Goal: Register for event/course

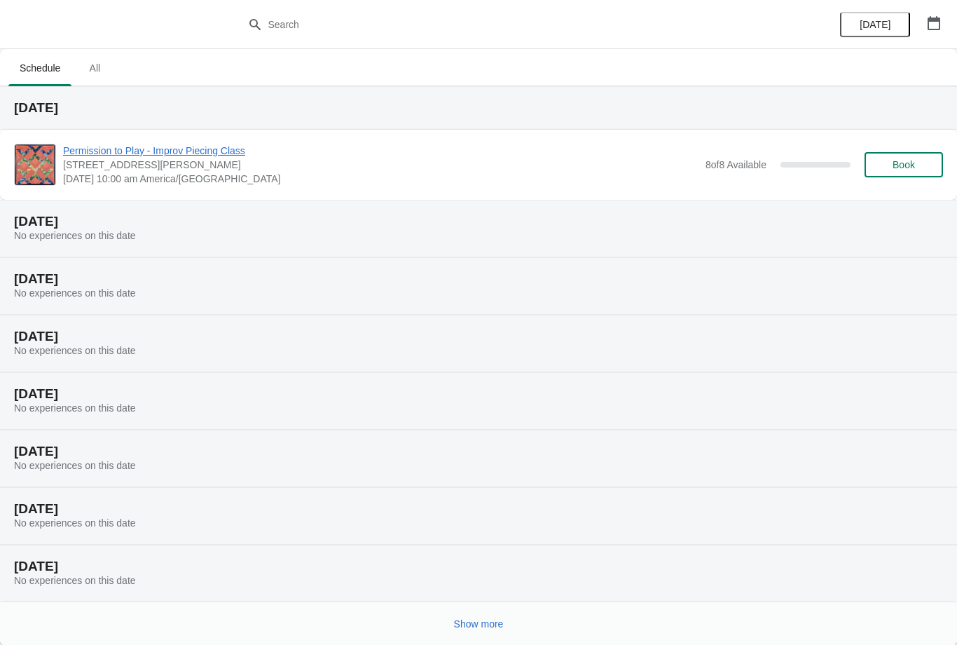
click at [107, 58] on span "All" at bounding box center [94, 67] width 35 height 25
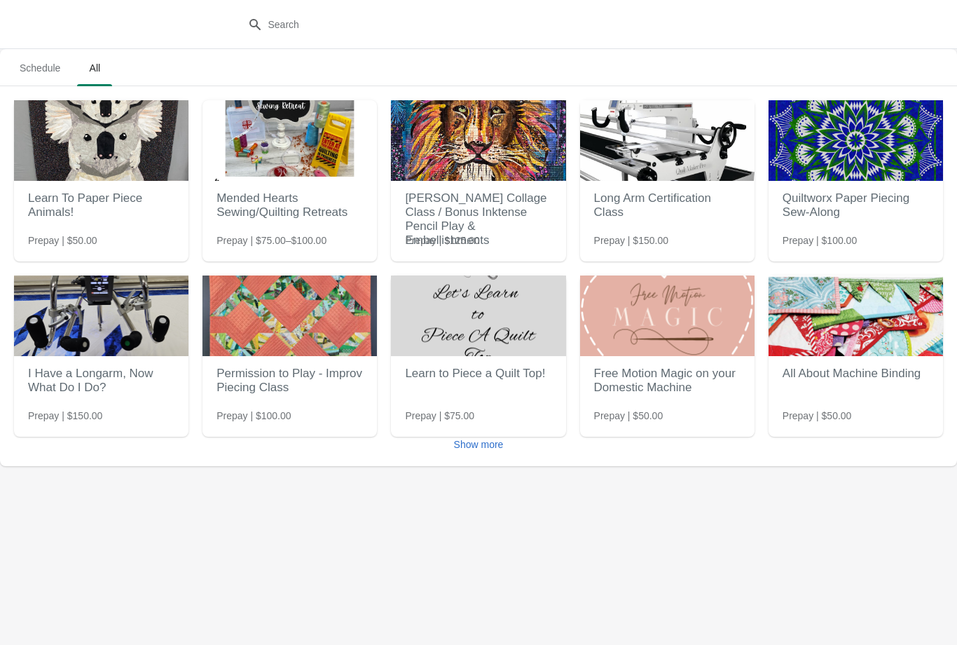
click at [496, 434] on button "Show more" at bounding box center [478, 444] width 61 height 25
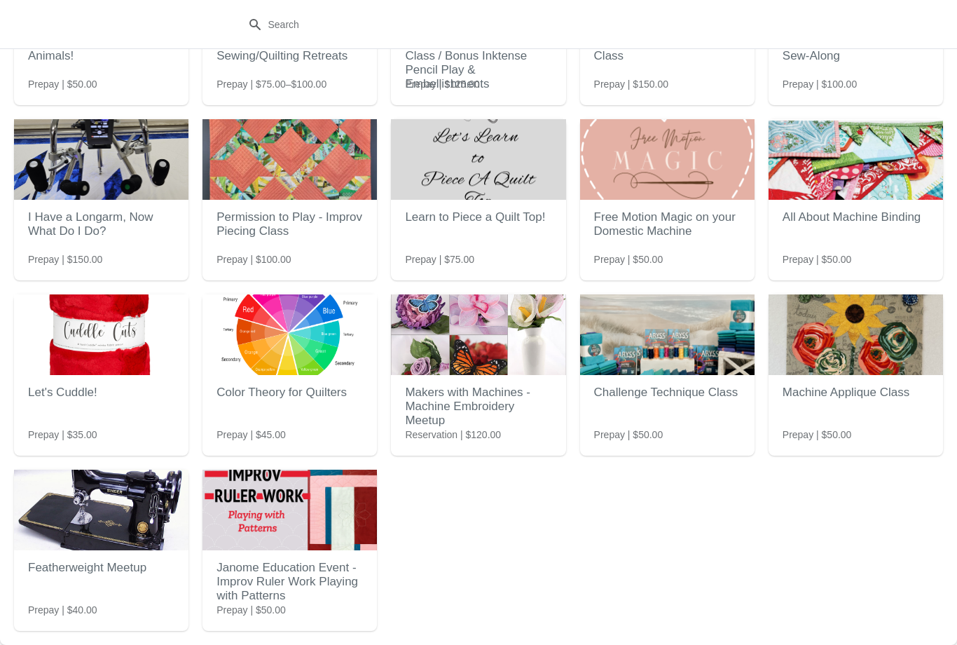
scroll to position [156, 0]
click at [296, 568] on h2 "Janome Education Event - Improv Ruler Work Playing with Patterns" at bounding box center [290, 582] width 146 height 56
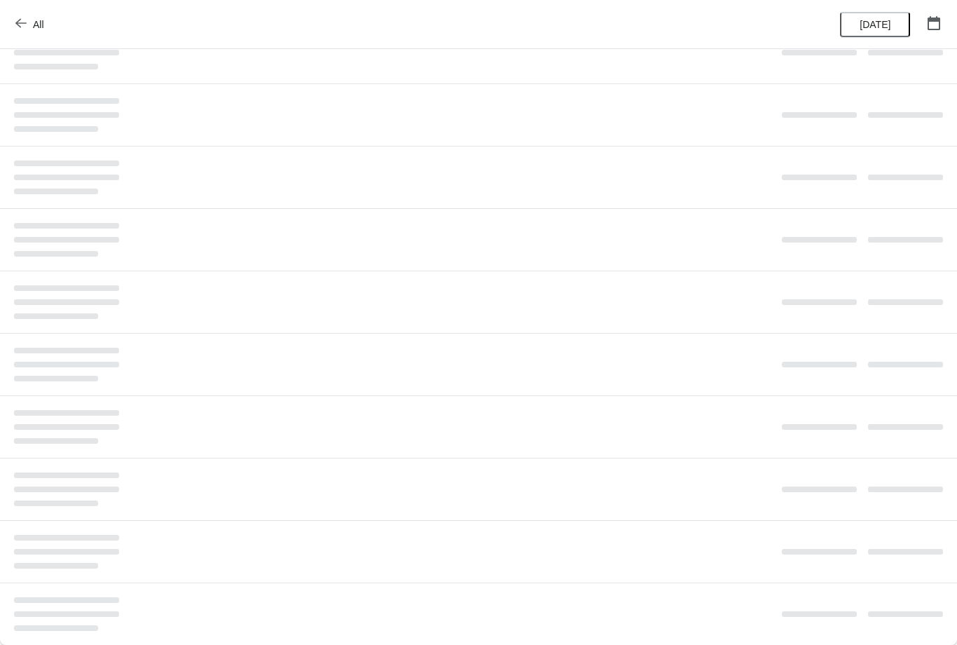
scroll to position [0, 0]
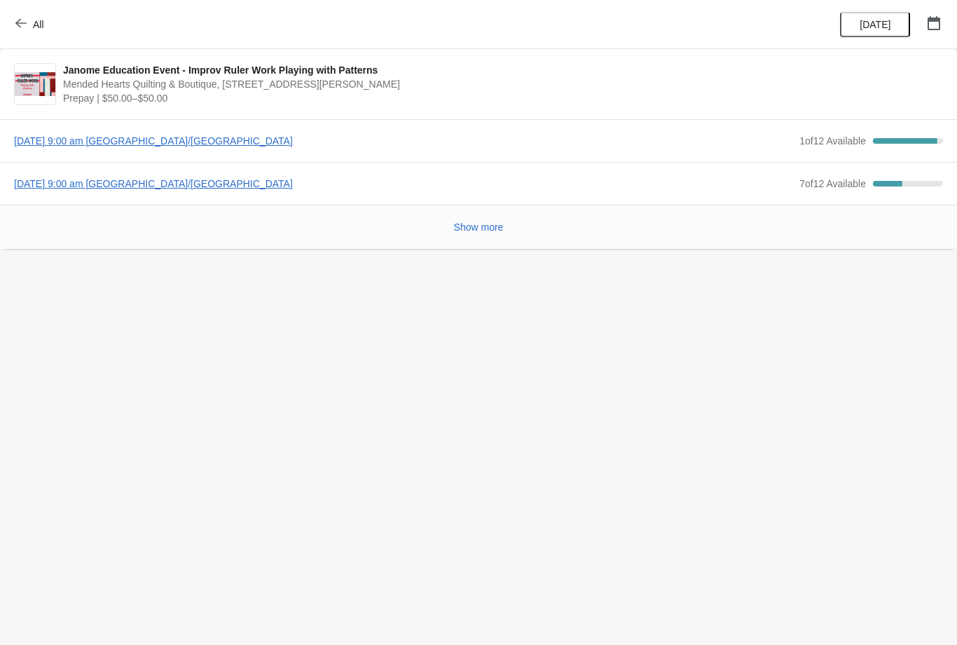
click at [223, 189] on span "[DATE] 9:00 am [GEOGRAPHIC_DATA]/[GEOGRAPHIC_DATA]" at bounding box center [403, 184] width 779 height 14
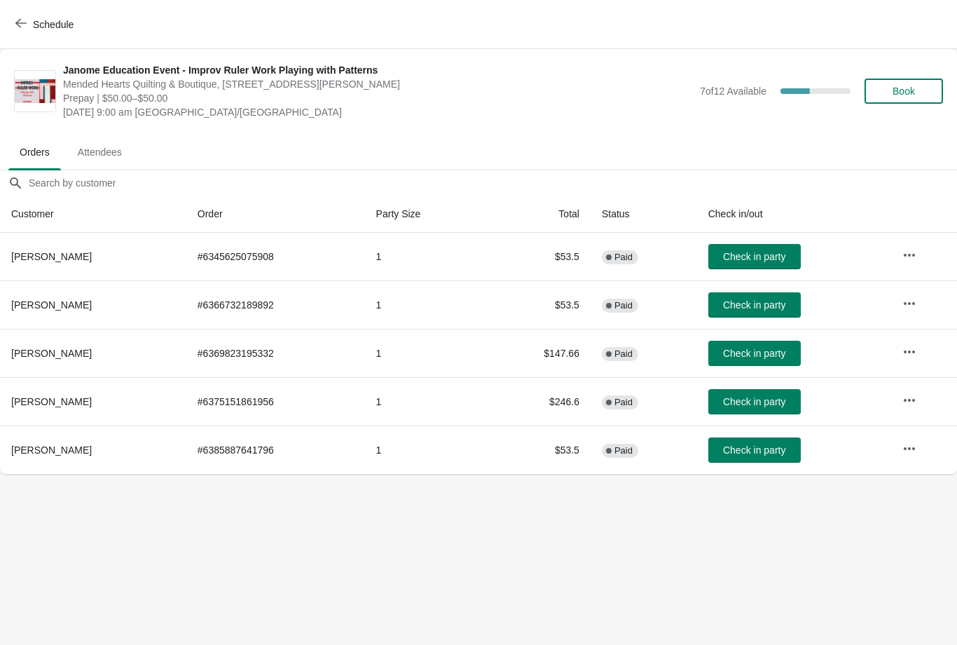
click at [909, 87] on span "Book" at bounding box center [904, 90] width 22 height 11
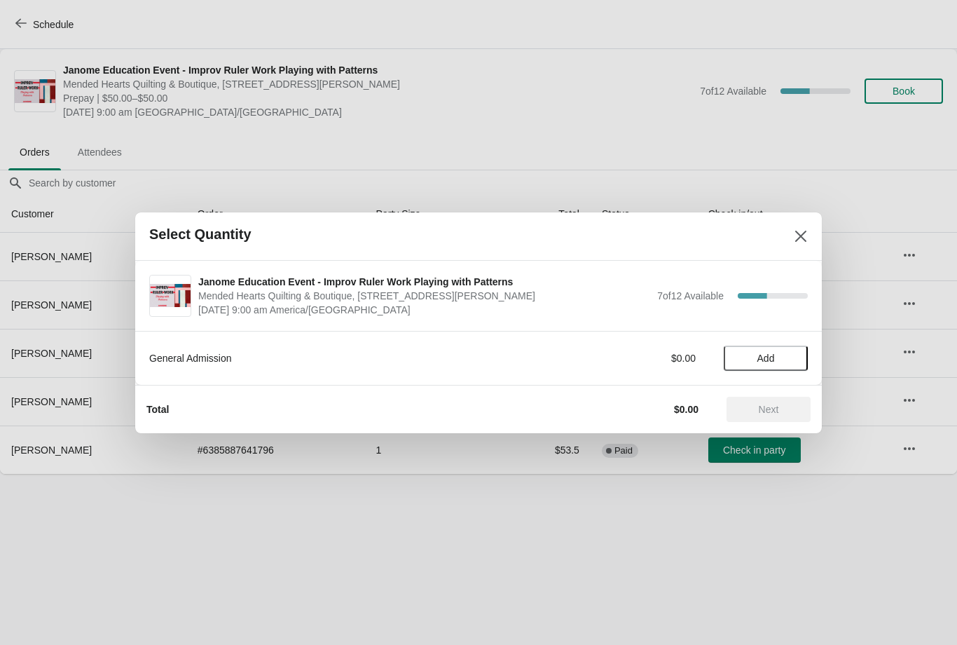
click at [775, 406] on div "Next" at bounding box center [769, 409] width 84 height 25
click at [774, 359] on span "Add" at bounding box center [766, 357] width 18 height 11
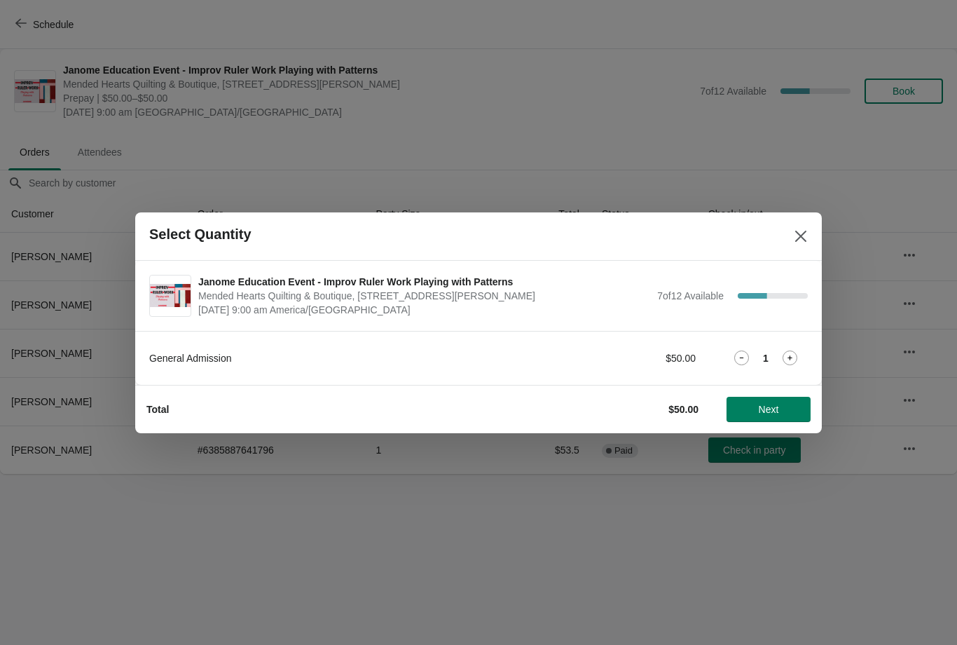
click at [768, 417] on button "Next" at bounding box center [769, 409] width 84 height 25
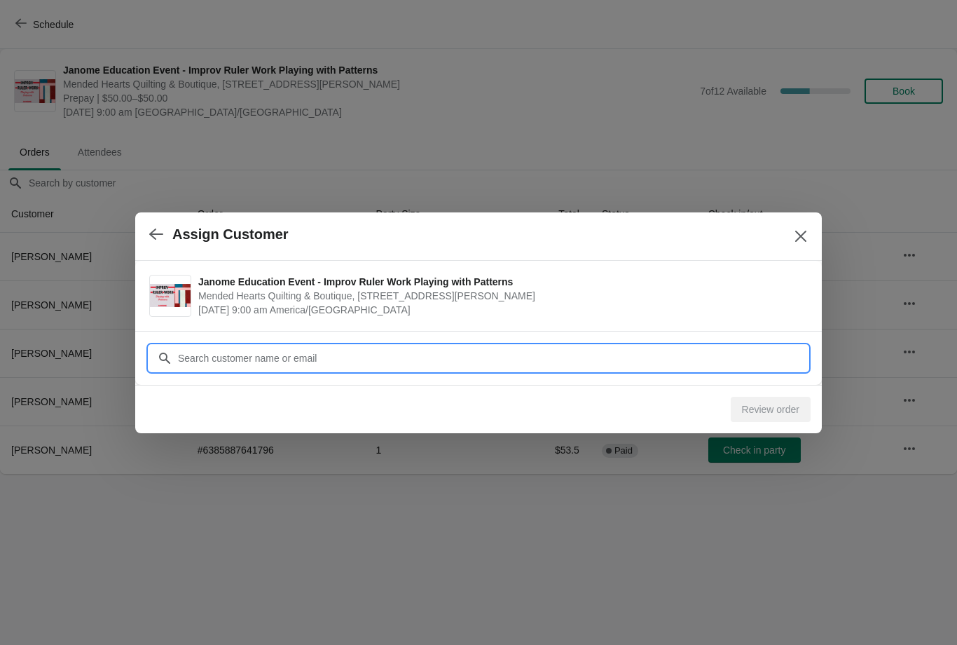
click at [428, 347] on input "Customer" at bounding box center [492, 357] width 631 height 25
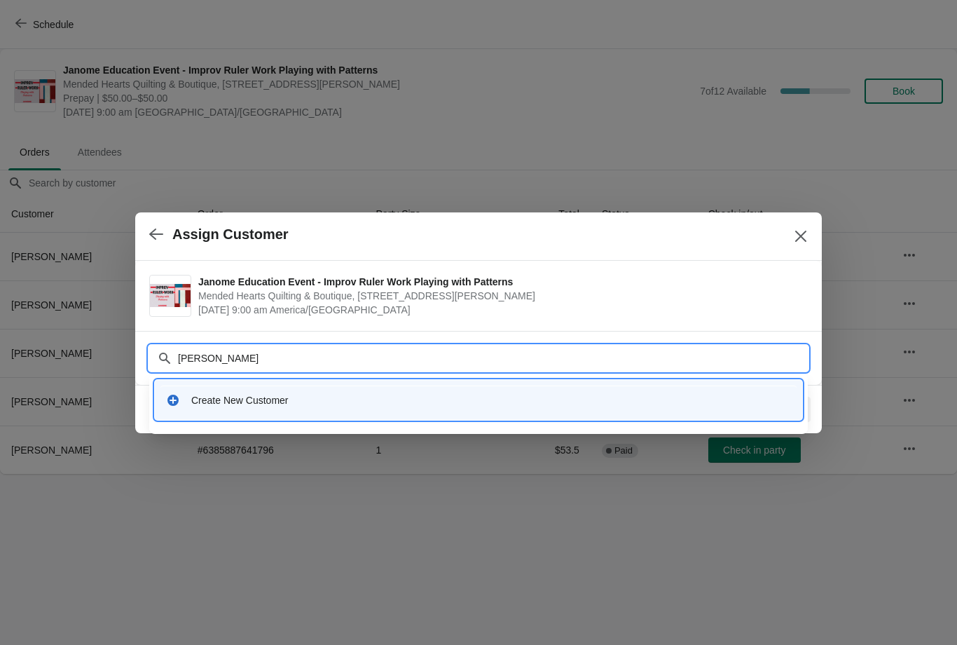
type input "[PERSON_NAME]"
click at [261, 401] on div "Create New Customer" at bounding box center [491, 400] width 600 height 14
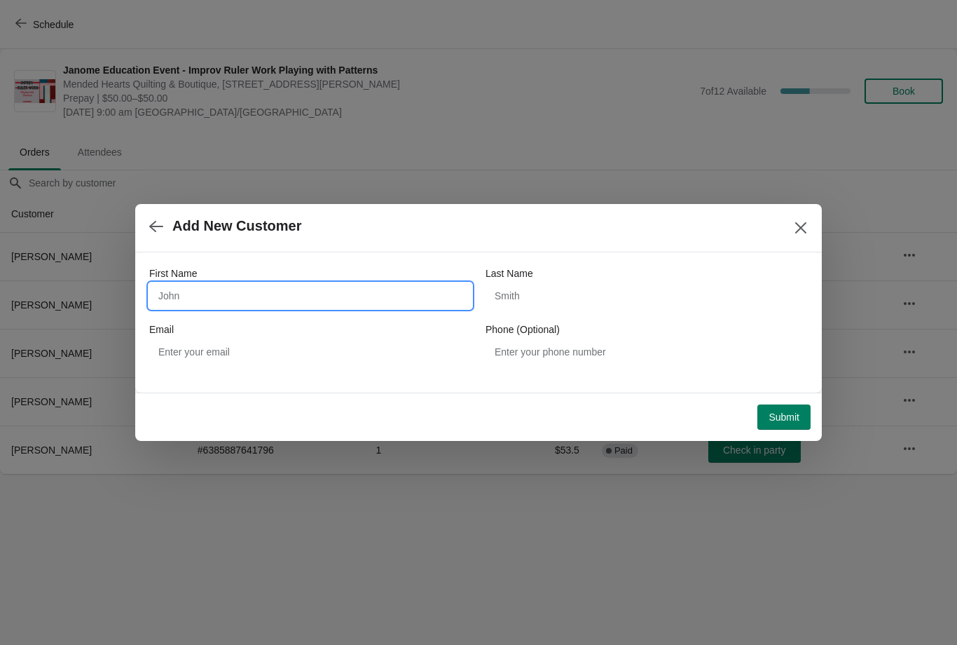
click at [350, 299] on input "First Name" at bounding box center [310, 295] width 322 height 25
type input "[PERSON_NAME]"
click at [640, 292] on input "Last Name" at bounding box center [647, 295] width 322 height 25
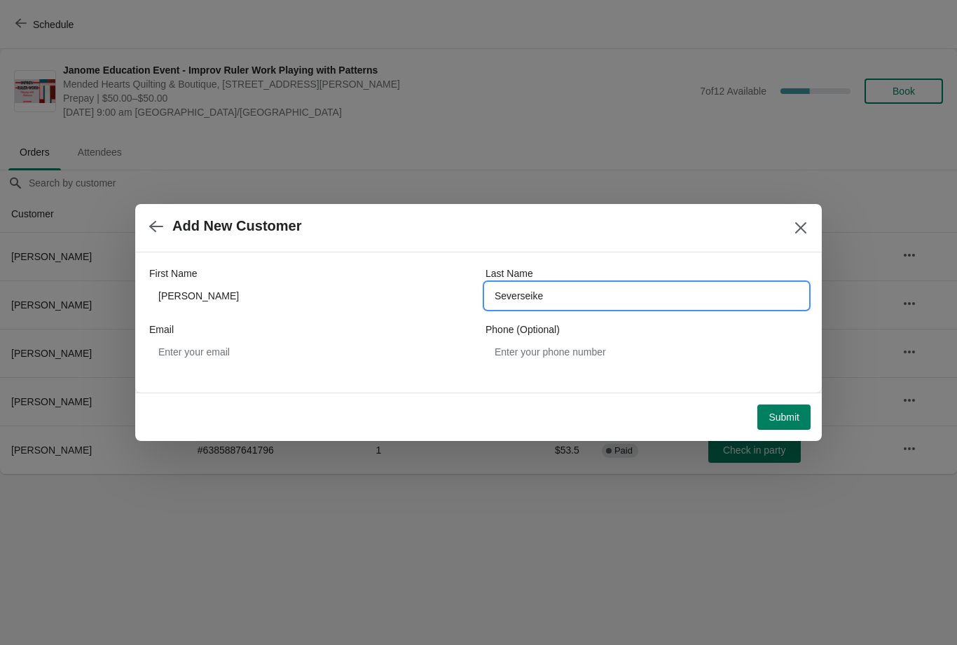
type input "Severseike"
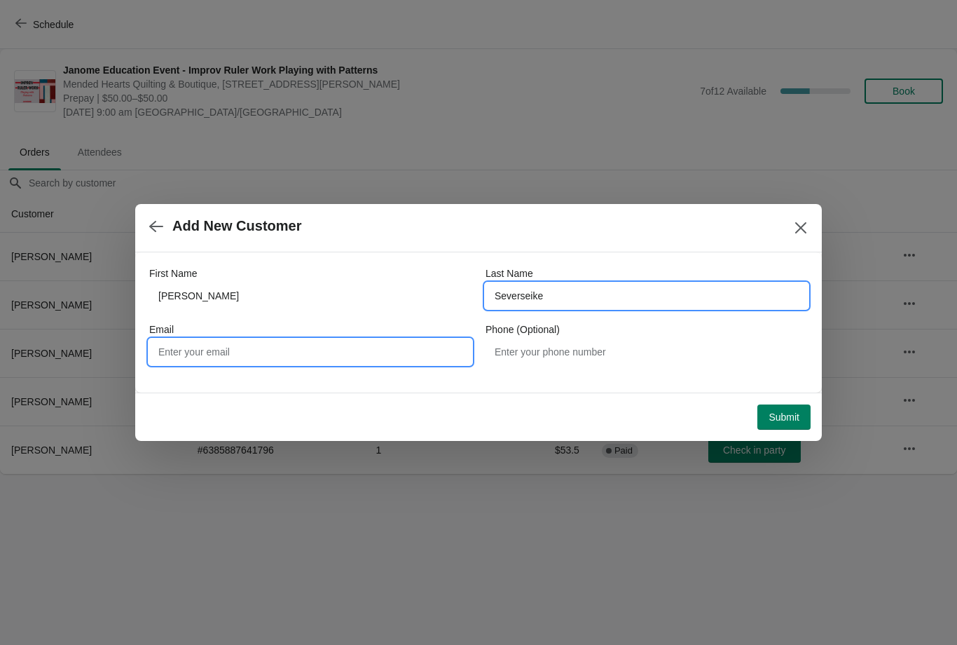
click at [376, 350] on input "Email" at bounding box center [310, 351] width 322 height 25
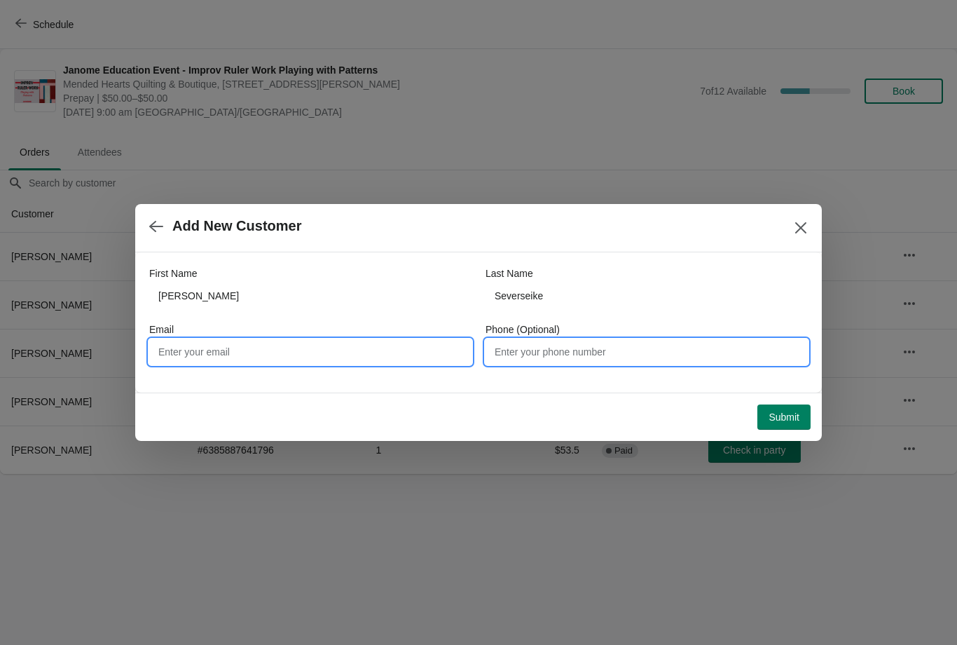
click at [634, 353] on input "Phone (Optional)" at bounding box center [647, 351] width 322 height 25
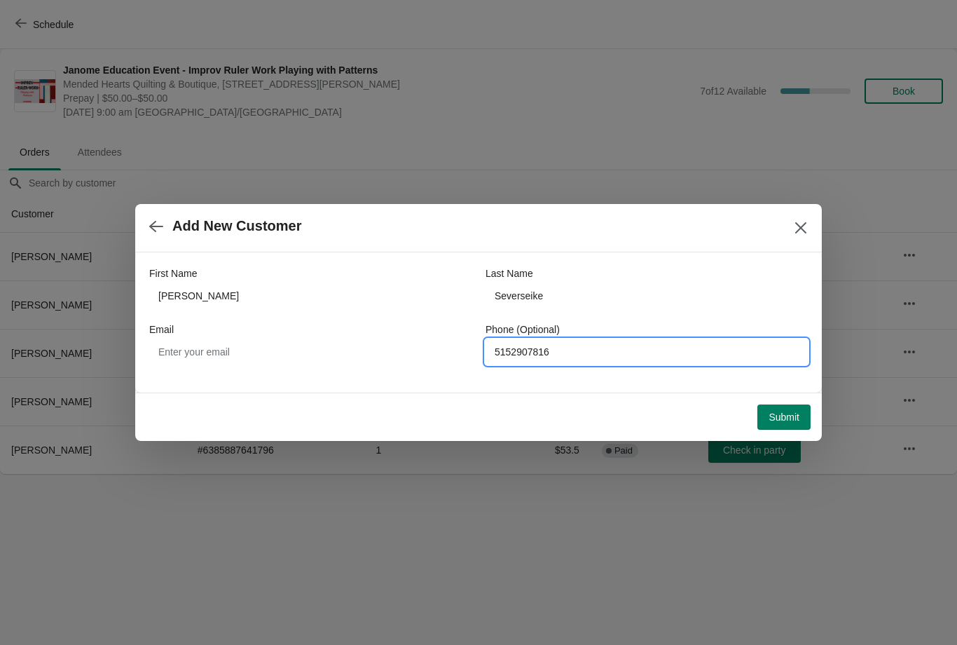
type input "5152907816"
click at [790, 416] on span "Submit" at bounding box center [784, 416] width 31 height 11
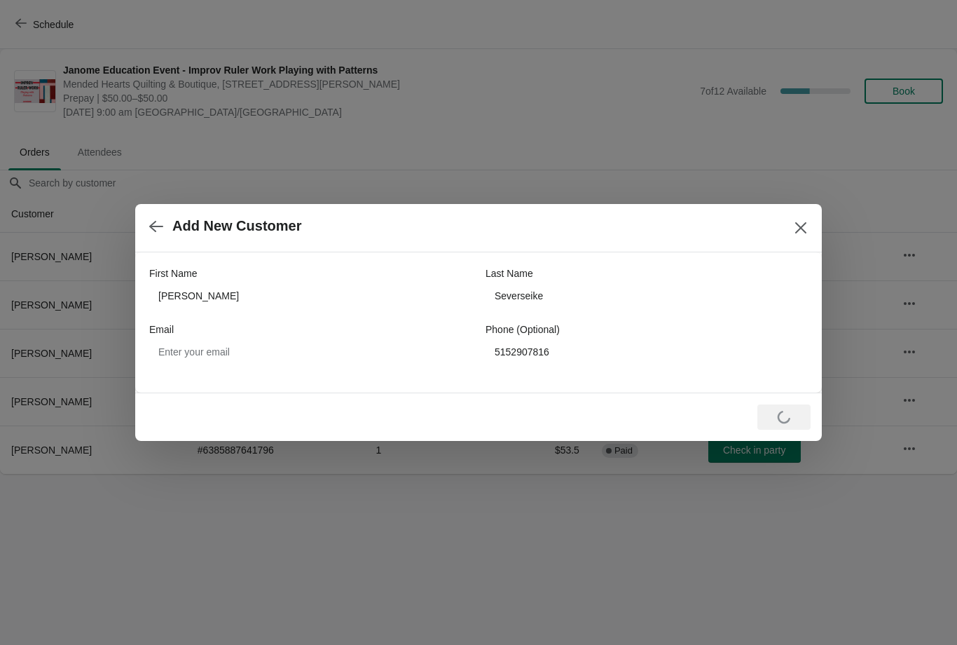
click at [810, 232] on button "Close" at bounding box center [800, 227] width 25 height 25
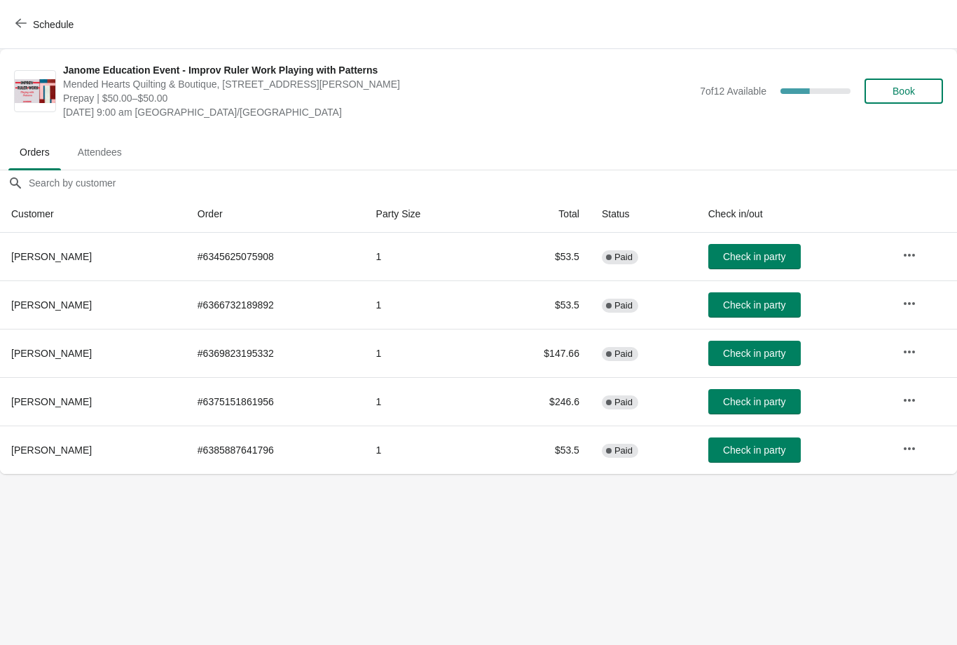
click at [898, 85] on span "Book" at bounding box center [904, 90] width 22 height 11
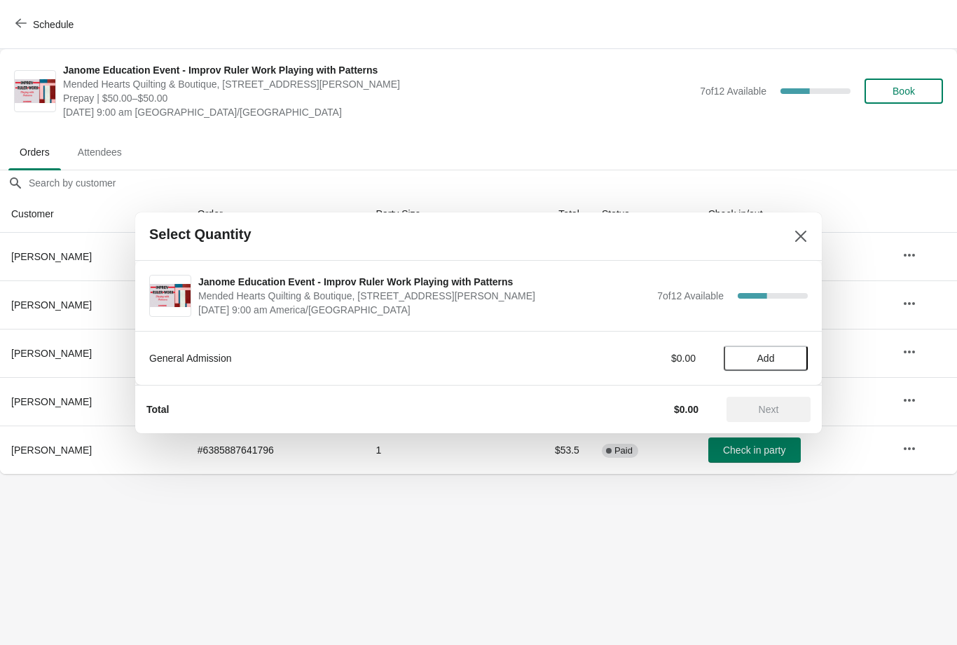
click at [781, 347] on button "Add" at bounding box center [766, 357] width 84 height 25
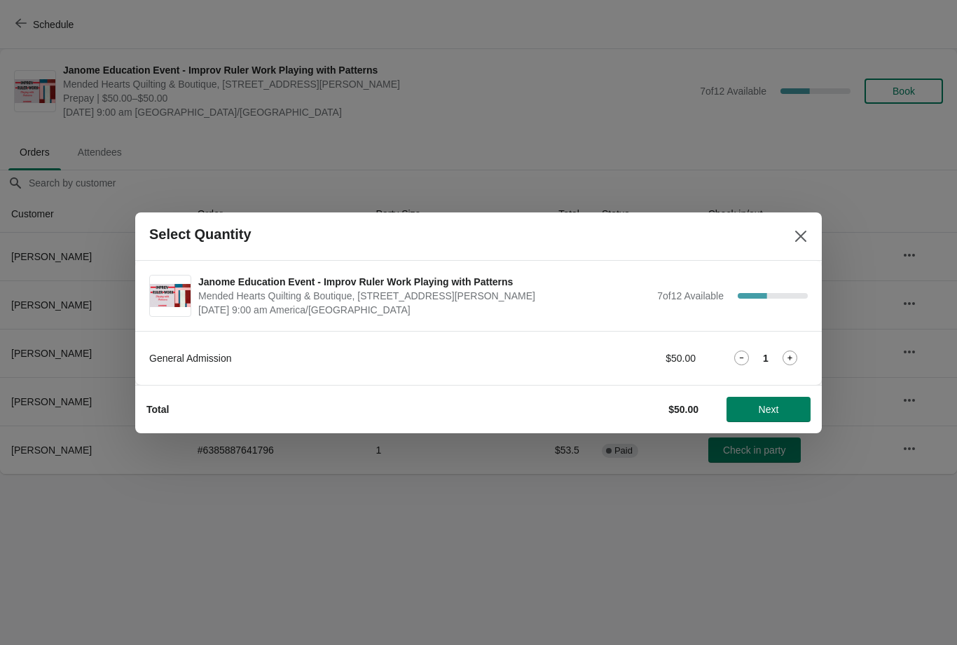
click at [774, 420] on button "Next" at bounding box center [769, 409] width 84 height 25
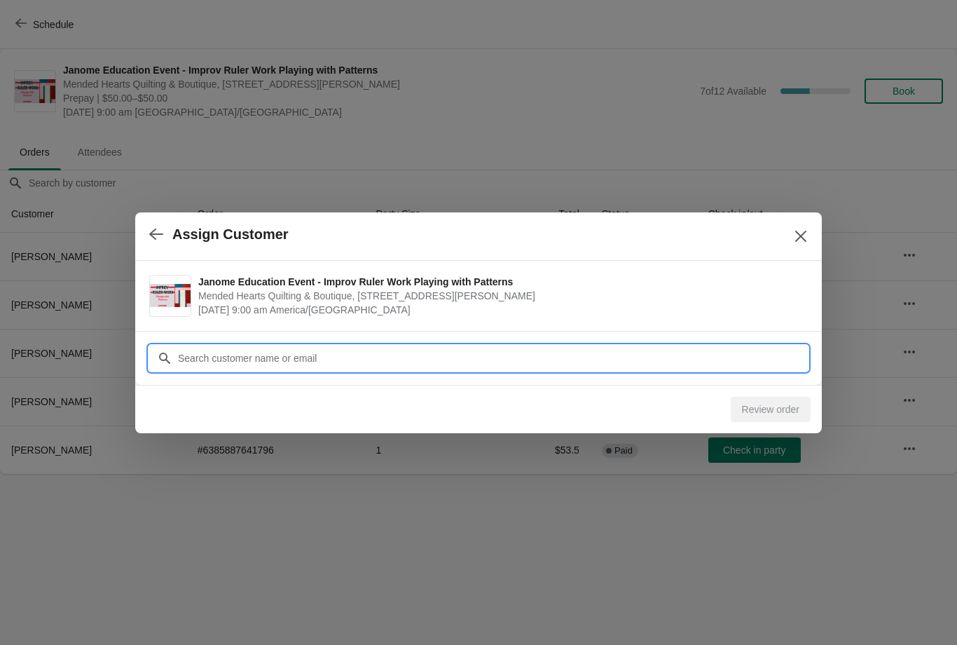
click at [437, 345] on input "Customer" at bounding box center [492, 357] width 631 height 25
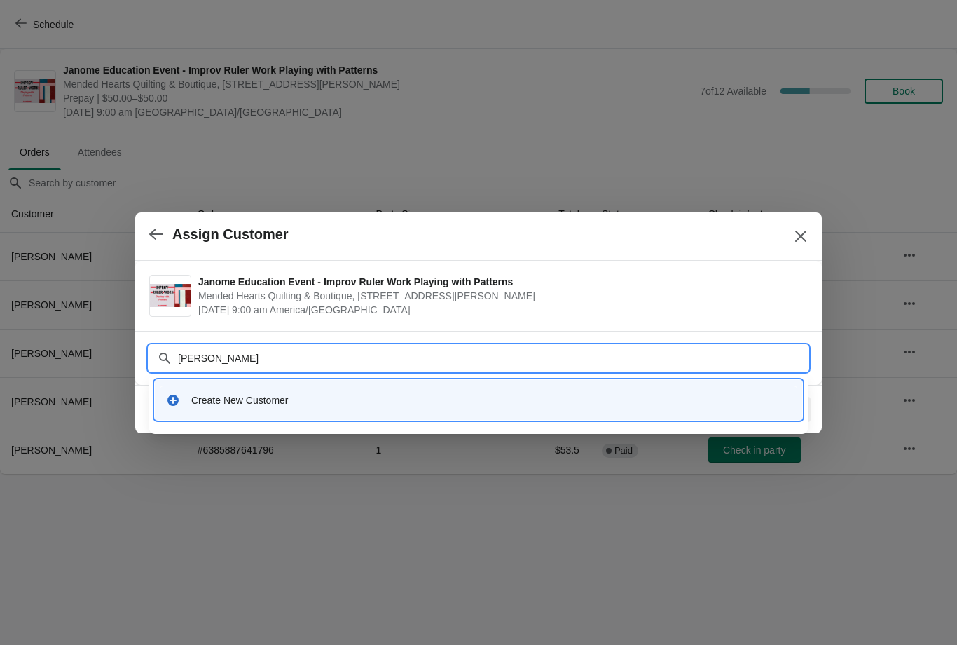
type input "[PERSON_NAME]"
click at [260, 411] on div "Create New Customer" at bounding box center [478, 399] width 636 height 29
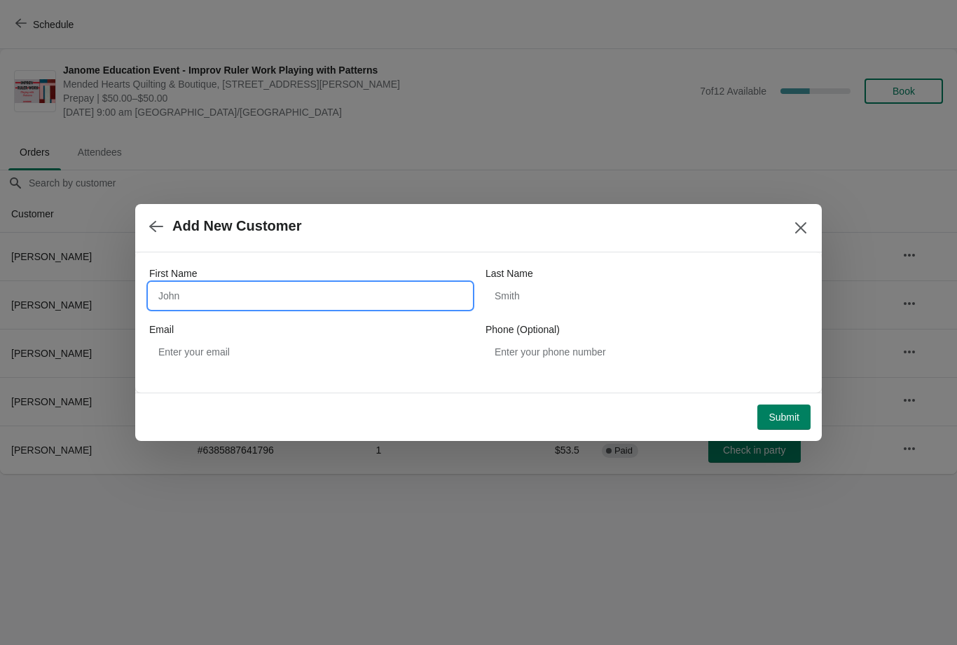
click at [311, 285] on input "First Name" at bounding box center [310, 295] width 322 height 25
type input "[PERSON_NAME]"
click at [588, 298] on input "Last Name" at bounding box center [647, 295] width 322 height 25
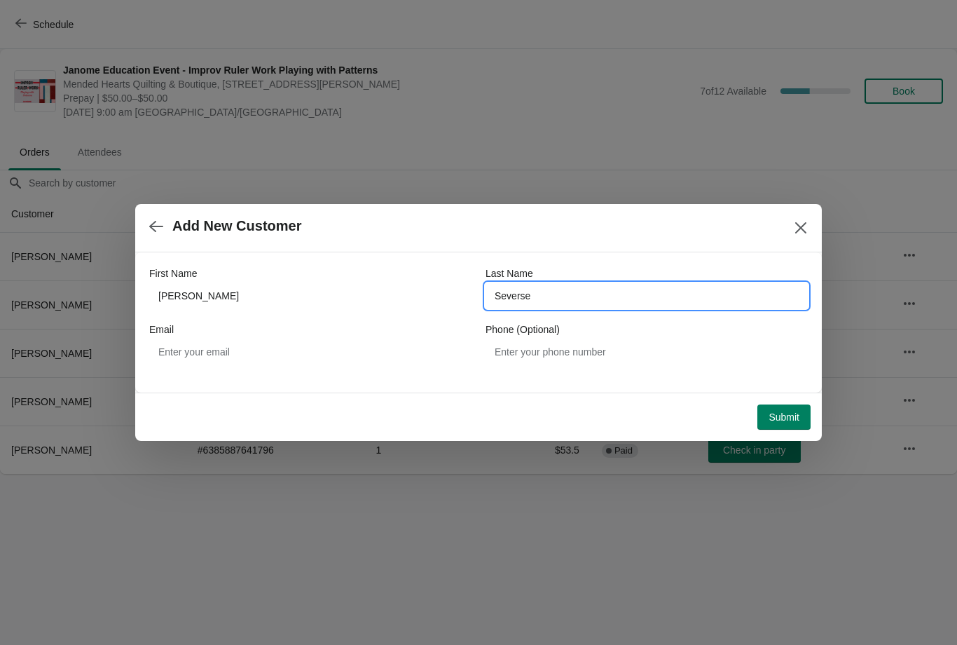
type input "Seversei"
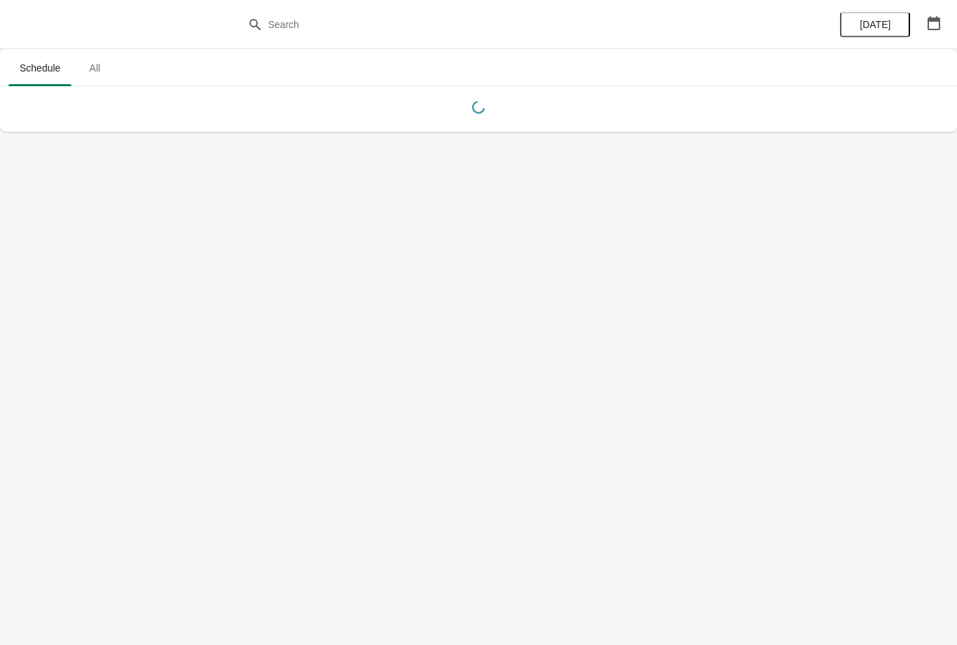
click at [105, 65] on span "All" at bounding box center [94, 67] width 35 height 25
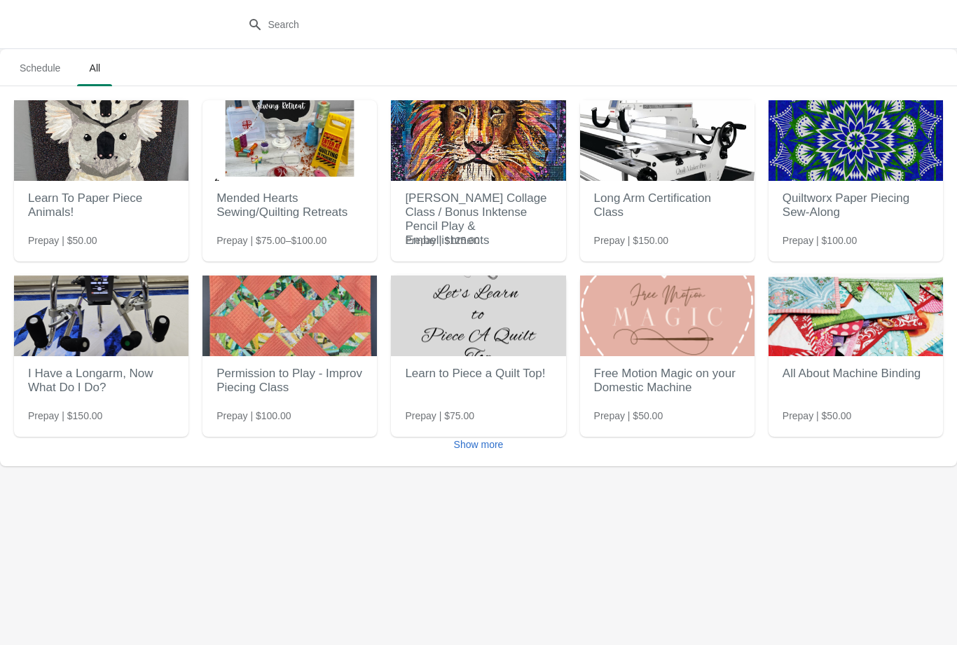
click at [495, 455] on button "Show more" at bounding box center [478, 444] width 61 height 25
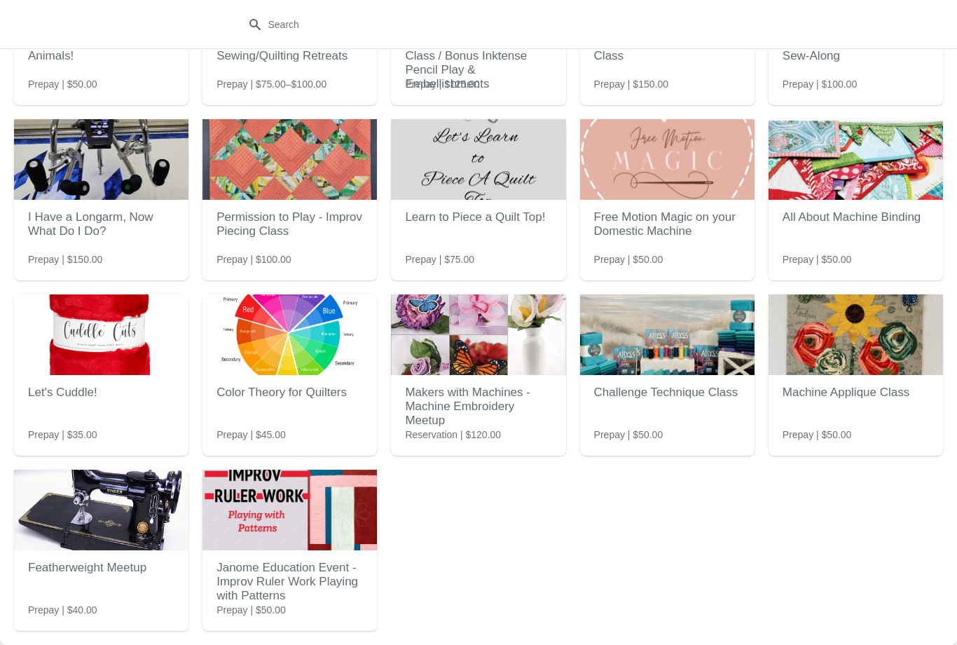
scroll to position [156, 0]
click at [325, 575] on h2 "Janome Education Event - Improv Ruler Work Playing with Patterns" at bounding box center [290, 582] width 146 height 56
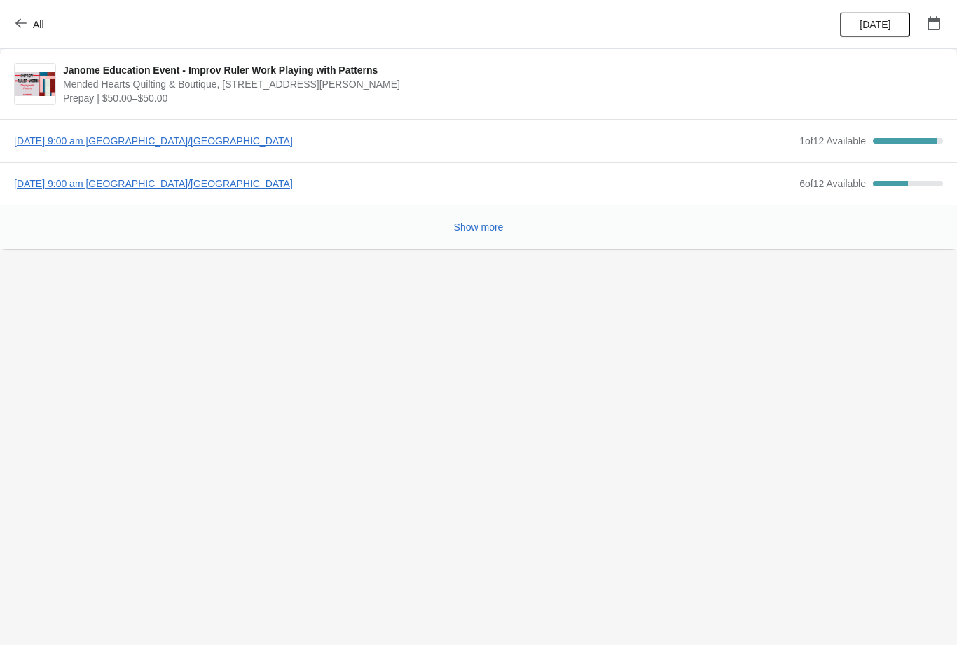
click at [249, 184] on span "[DATE] 9:00 am [GEOGRAPHIC_DATA]/[GEOGRAPHIC_DATA]" at bounding box center [403, 184] width 779 height 14
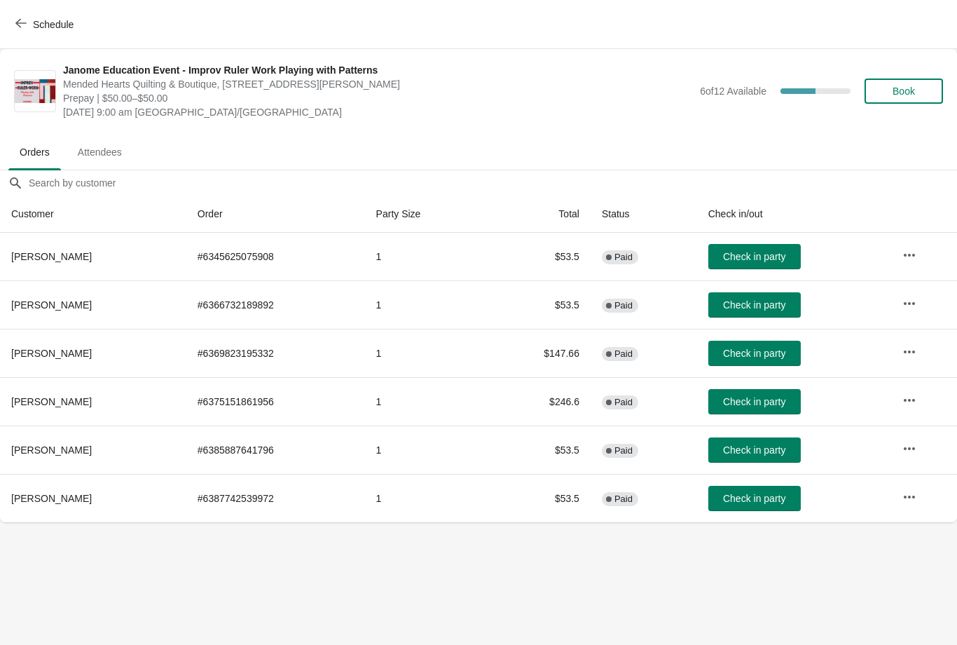
click at [899, 102] on button "Book" at bounding box center [904, 90] width 78 height 25
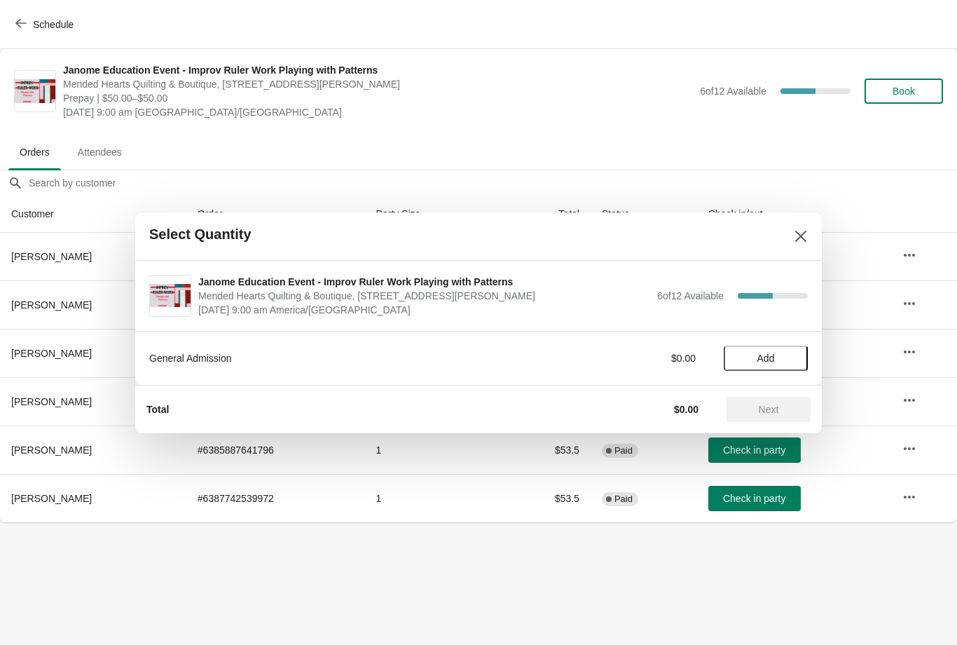
click at [772, 355] on span "Add" at bounding box center [766, 357] width 18 height 11
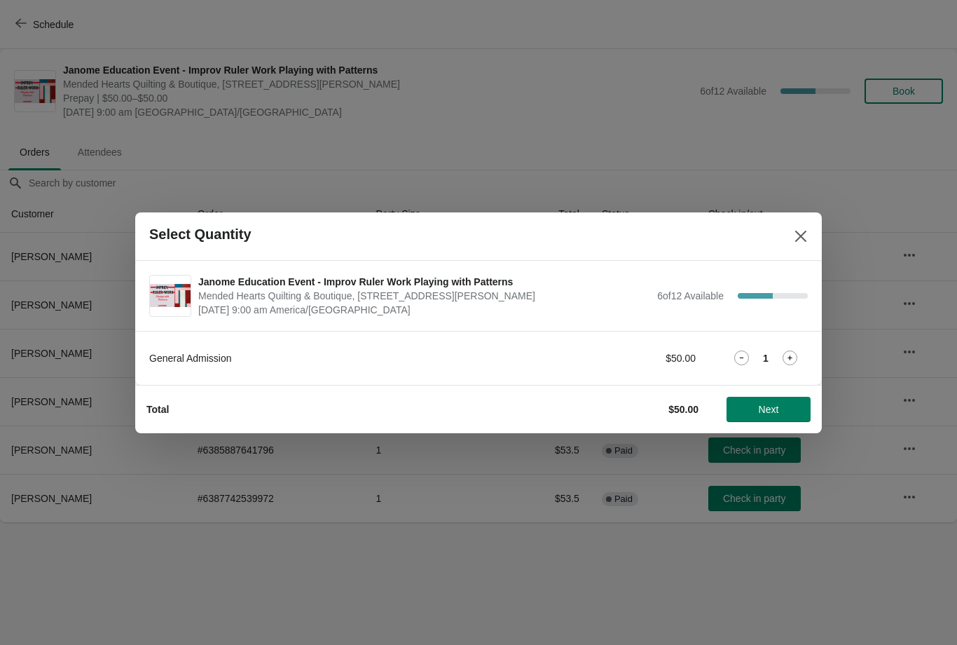
click at [778, 414] on span "Next" at bounding box center [769, 409] width 20 height 11
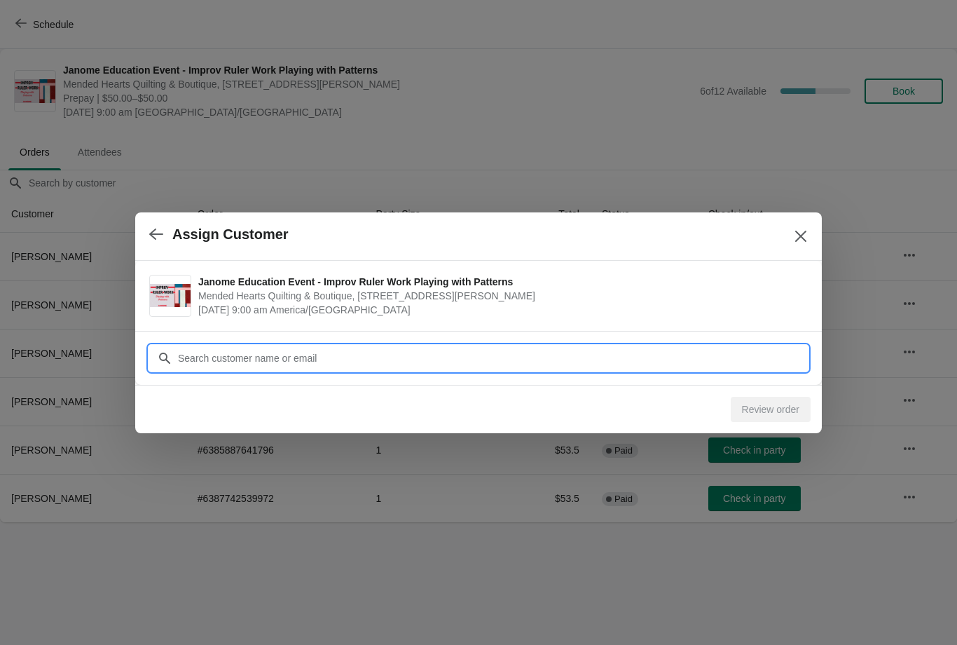
click at [469, 522] on div "Assign Customer Janome Education Event - Improv Ruler Work Playing with Pattern…" at bounding box center [478, 522] width 957 height 0
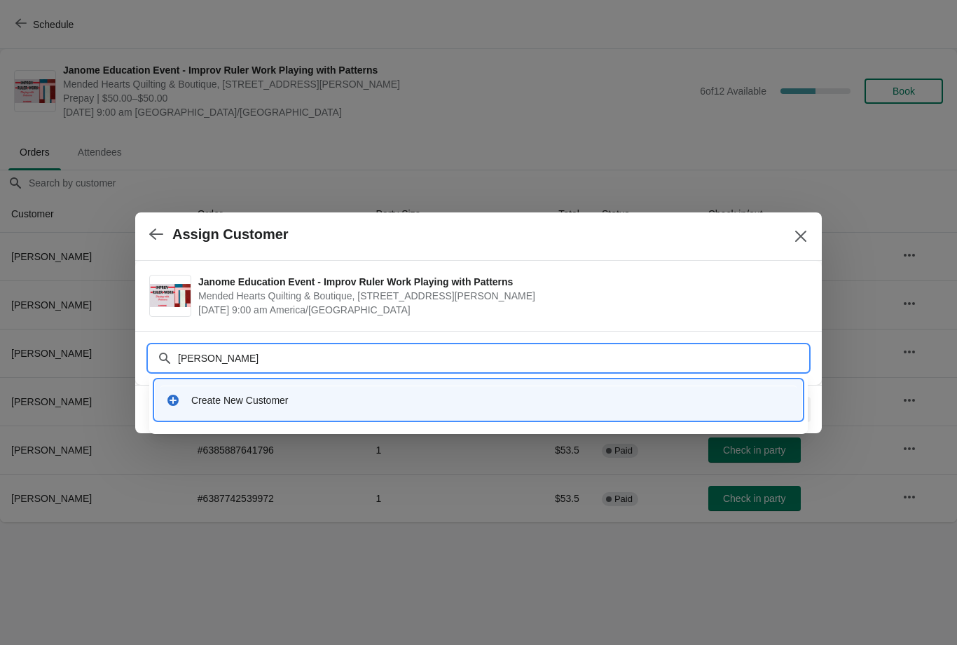
type input "Dee ymker"
click at [285, 392] on div "Create New Customer" at bounding box center [478, 399] width 636 height 29
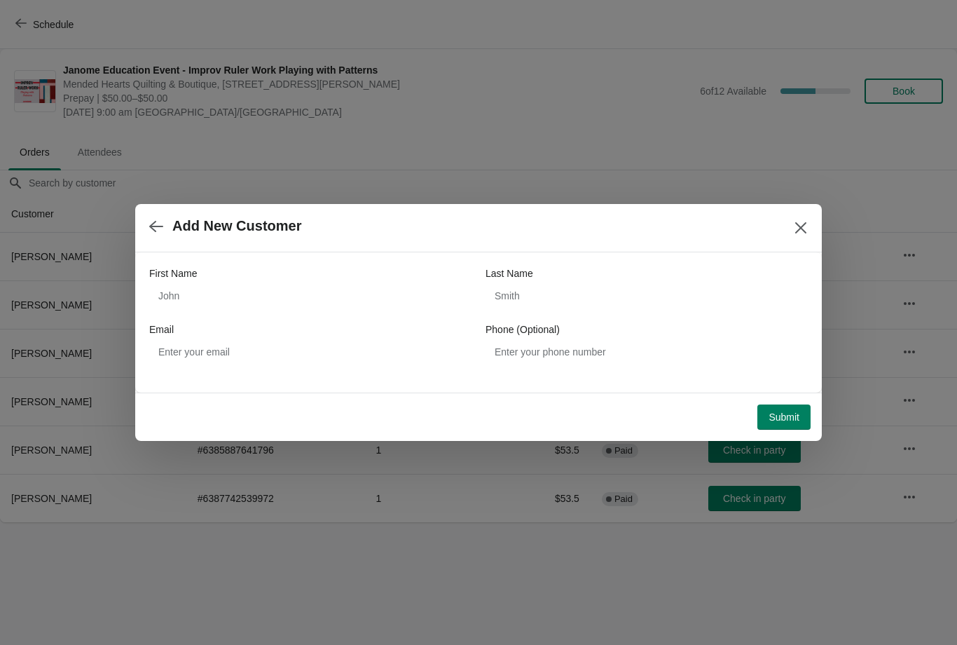
click at [343, 277] on div "First Name" at bounding box center [310, 273] width 322 height 14
click at [397, 299] on input "First Name" at bounding box center [310, 295] width 322 height 25
type input "Dee"
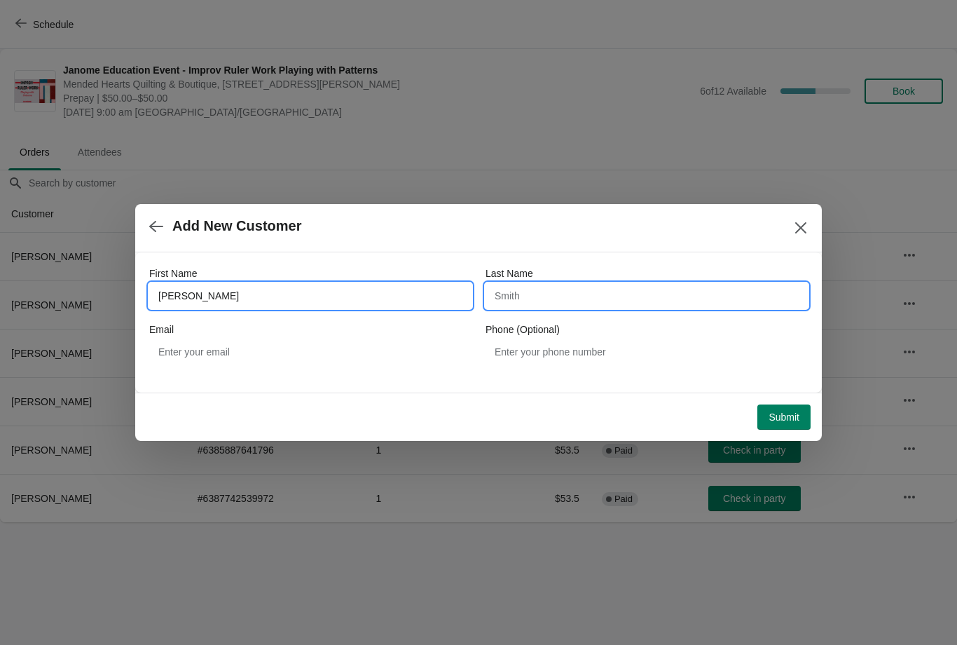
click at [636, 297] on input "Last Name" at bounding box center [647, 295] width 322 height 25
type input "Ymker"
click at [769, 413] on span "Submit" at bounding box center [784, 416] width 31 height 11
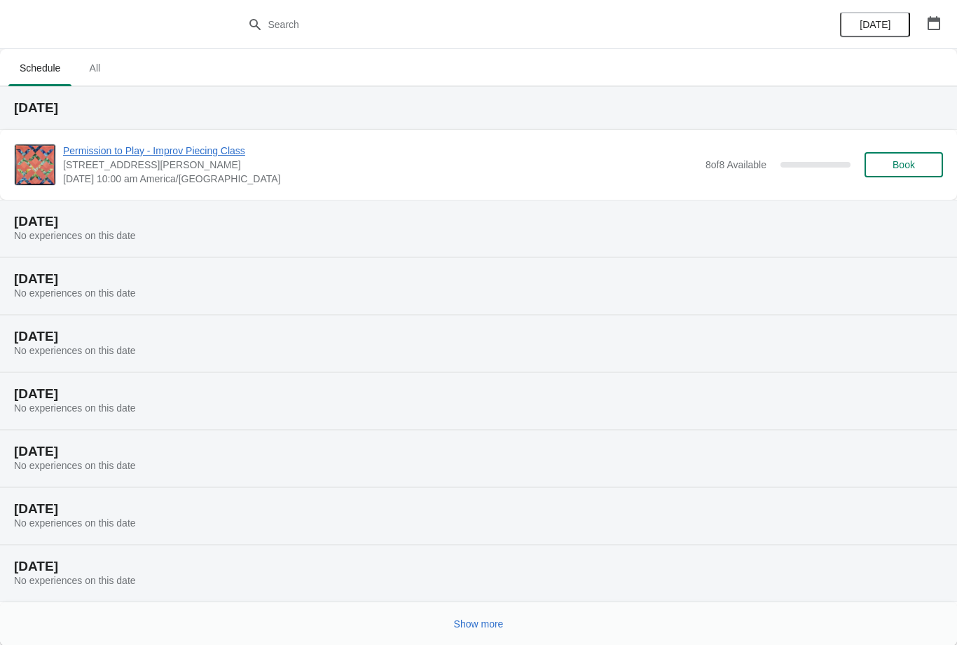
click at [103, 75] on span "All" at bounding box center [94, 67] width 35 height 25
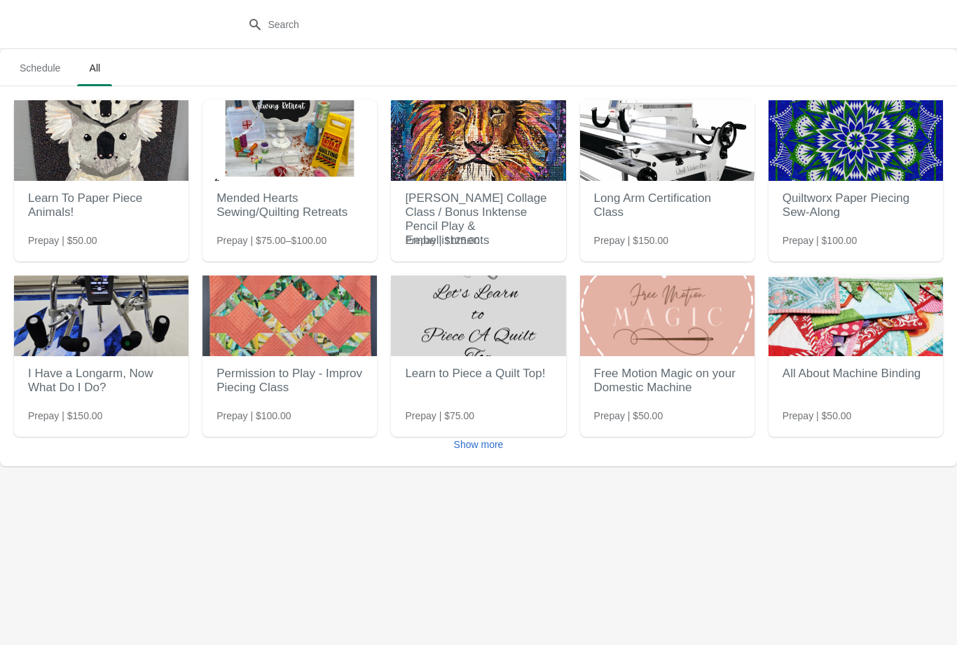
click at [495, 450] on span "Show more" at bounding box center [479, 444] width 50 height 11
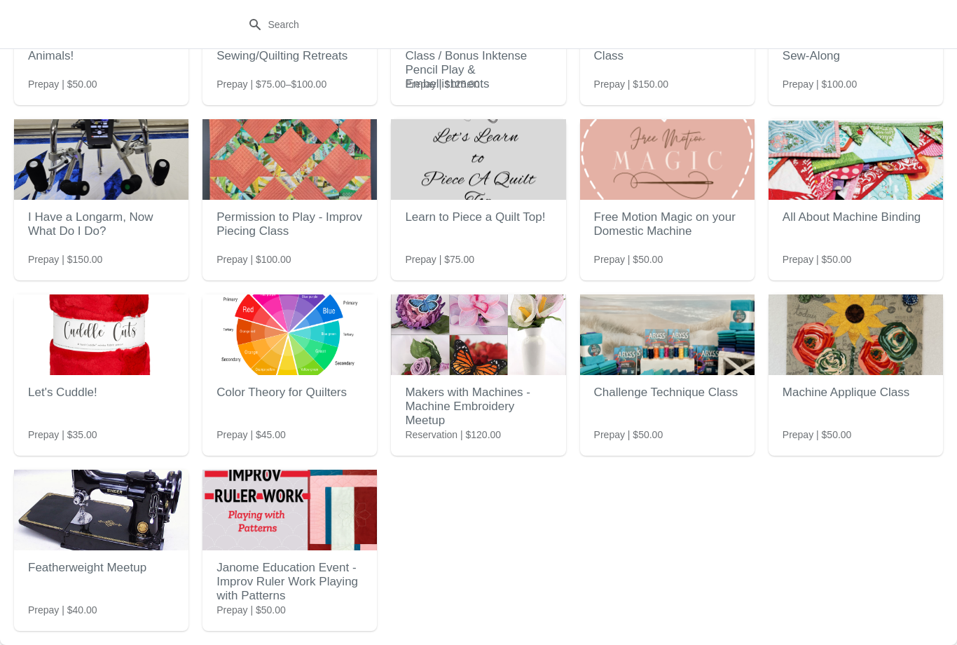
scroll to position [156, 0]
click at [324, 529] on img at bounding box center [290, 509] width 174 height 81
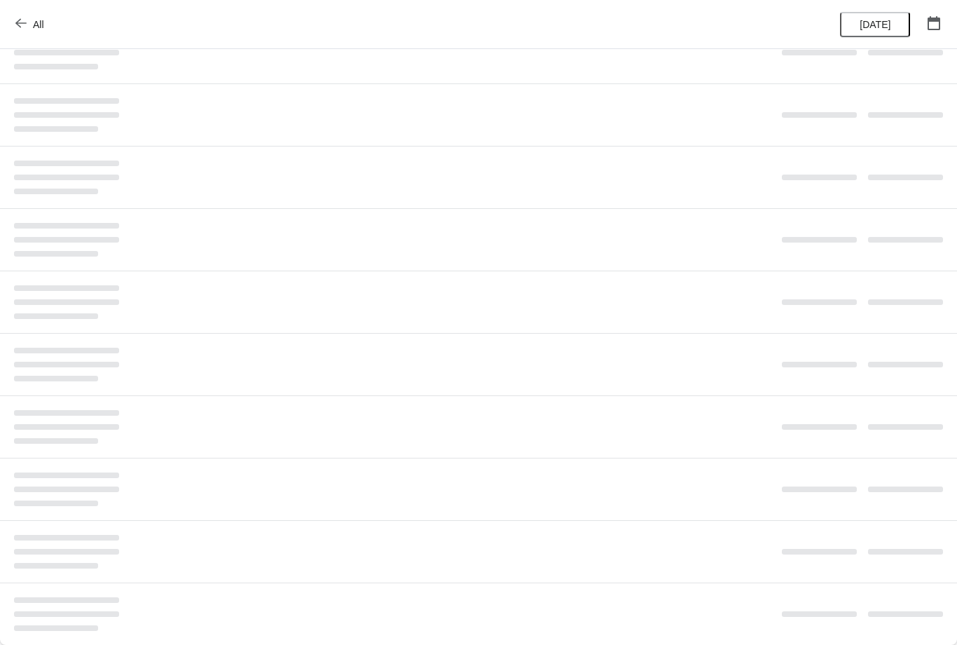
scroll to position [0, 0]
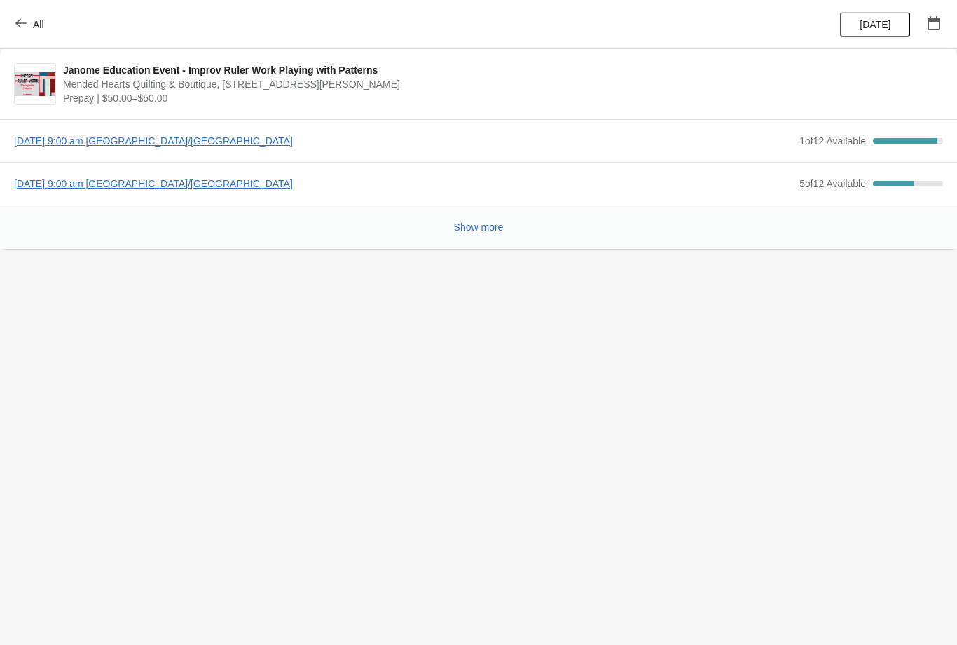
click at [228, 189] on span "[DATE] 9:00 am [GEOGRAPHIC_DATA]/[GEOGRAPHIC_DATA]" at bounding box center [403, 184] width 779 height 14
